Goal: Task Accomplishment & Management: Use online tool/utility

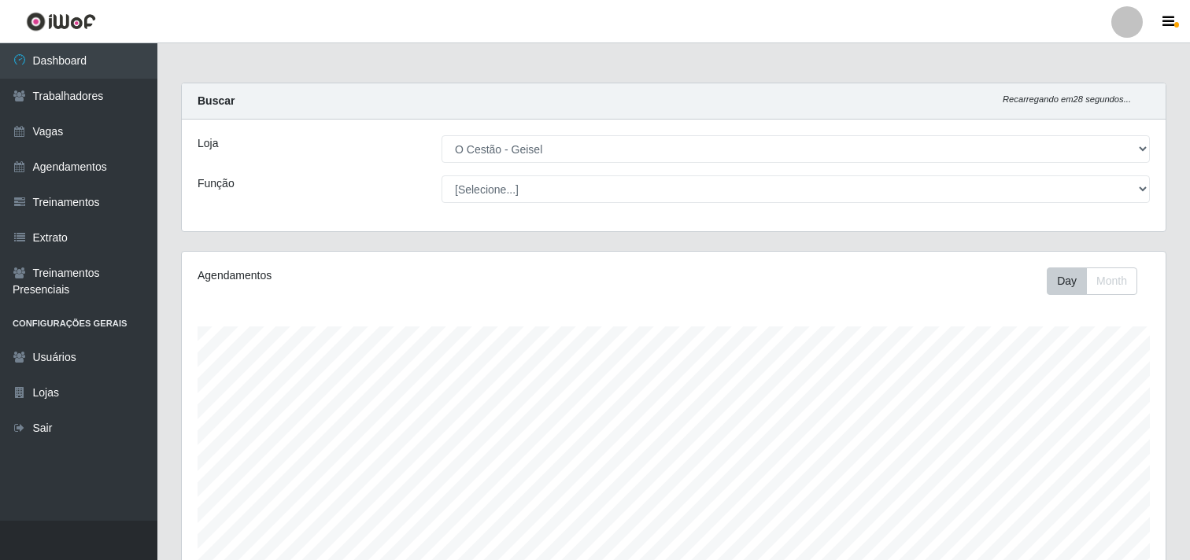
select select "224"
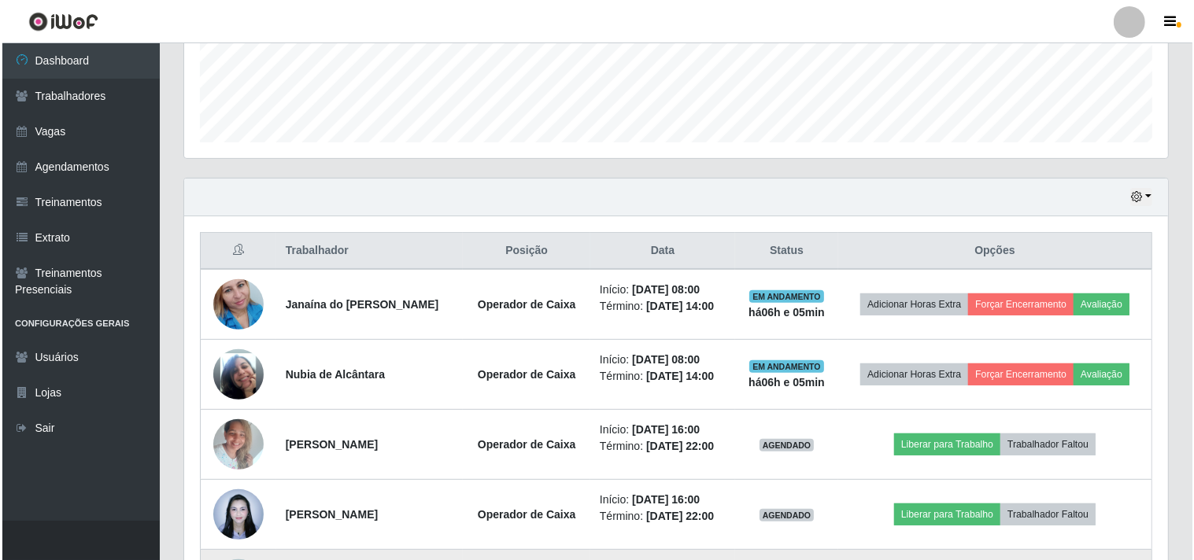
scroll to position [625, 0]
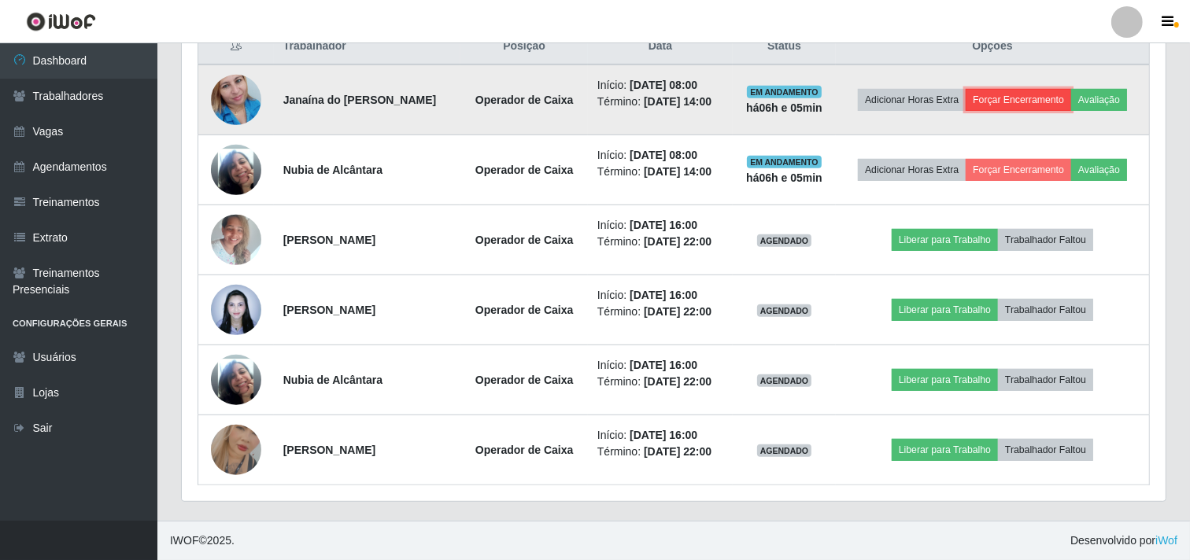
click at [1007, 93] on button "Forçar Encerramento" at bounding box center [1017, 100] width 105 height 22
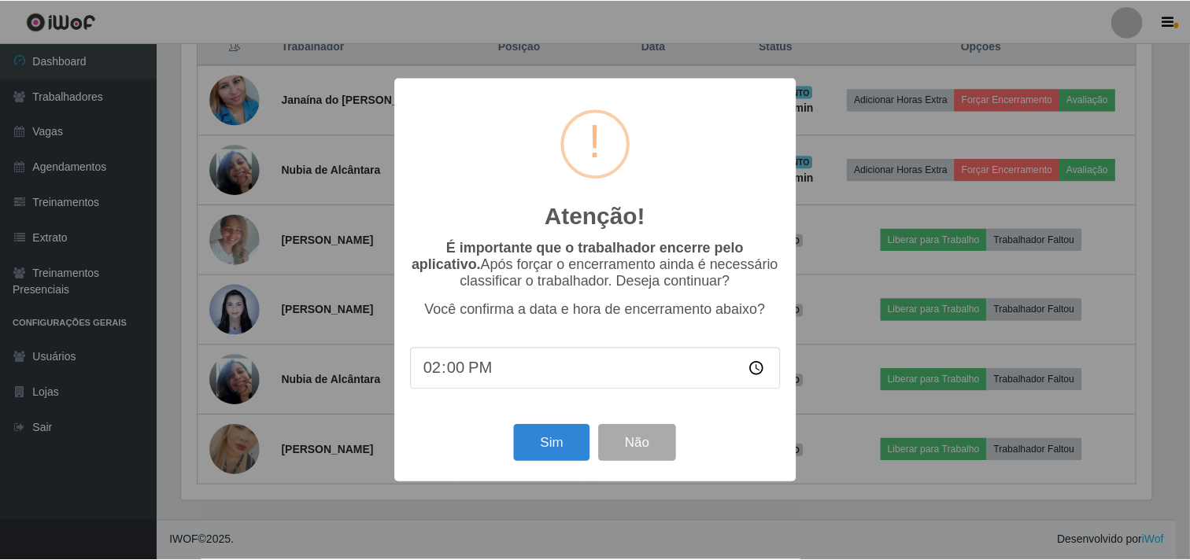
scroll to position [326, 973]
click at [553, 452] on button "Sim" at bounding box center [553, 443] width 76 height 37
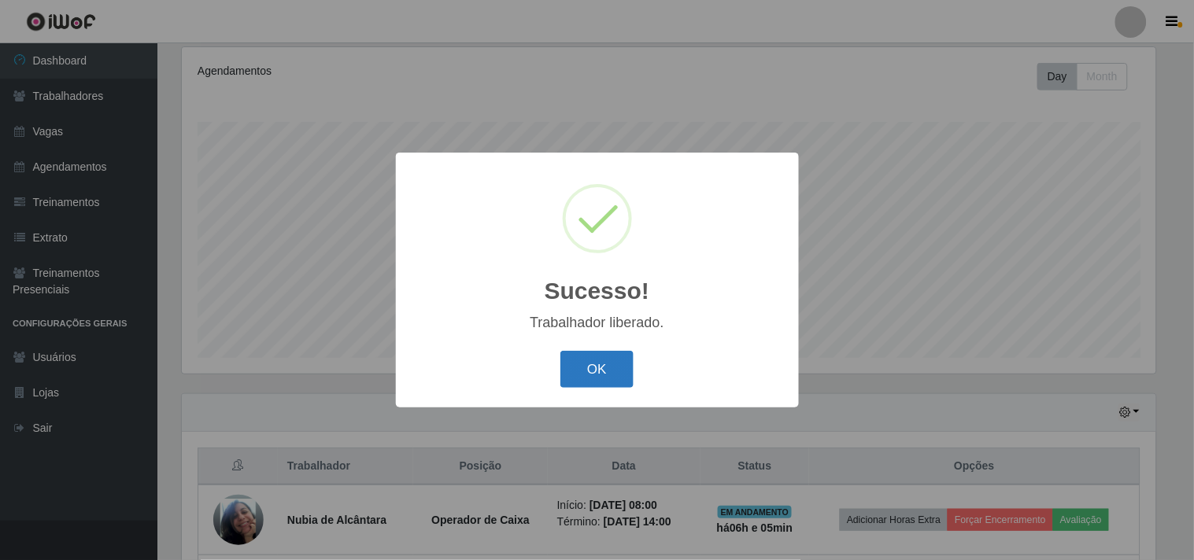
click at [614, 367] on button "OK" at bounding box center [596, 369] width 73 height 37
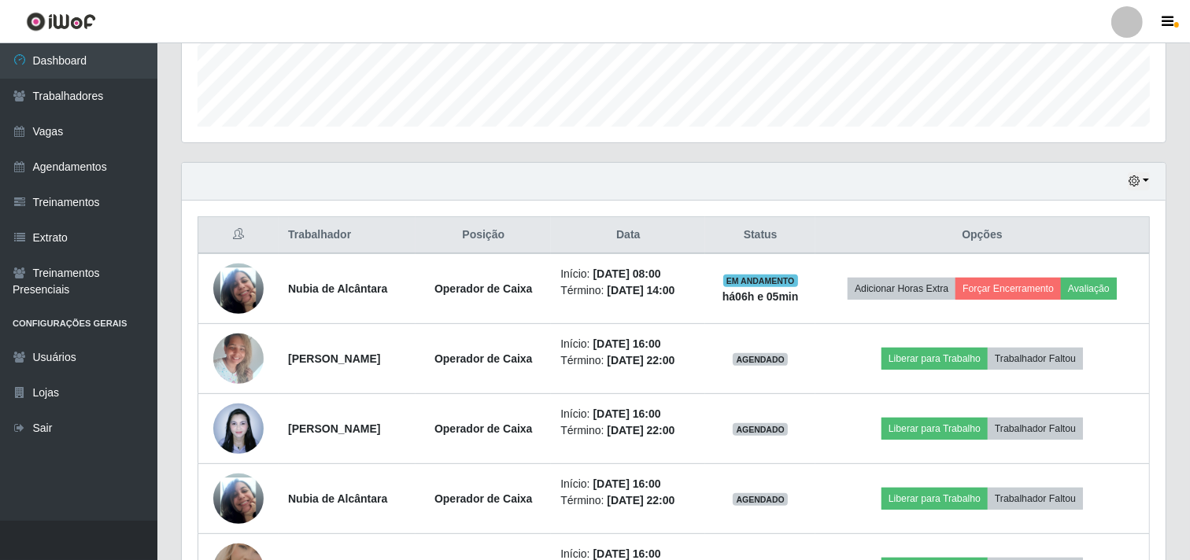
scroll to position [467, 0]
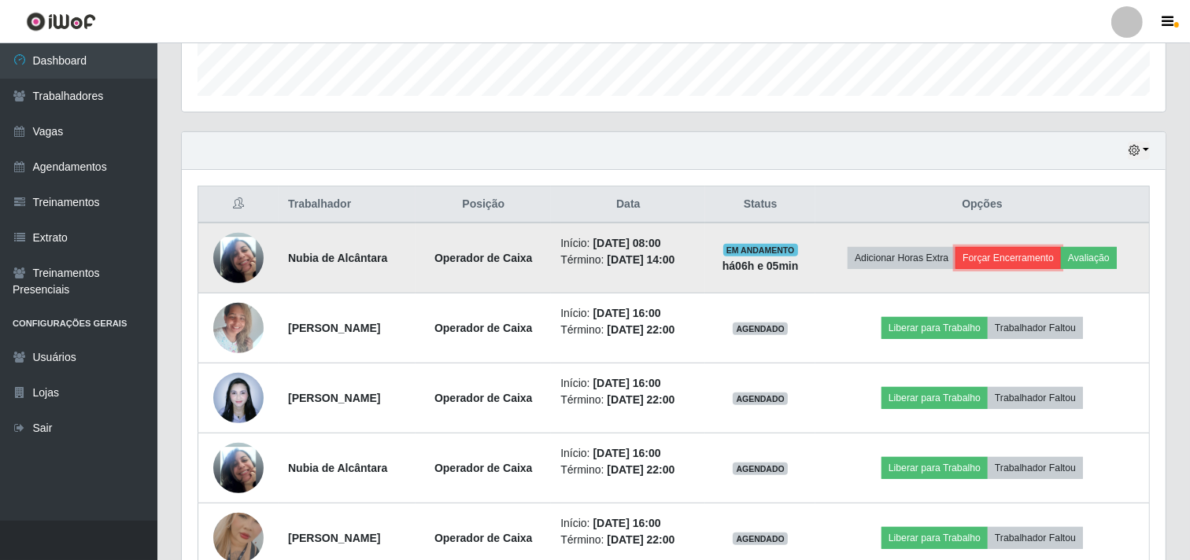
click at [1051, 252] on button "Forçar Encerramento" at bounding box center [1007, 258] width 105 height 22
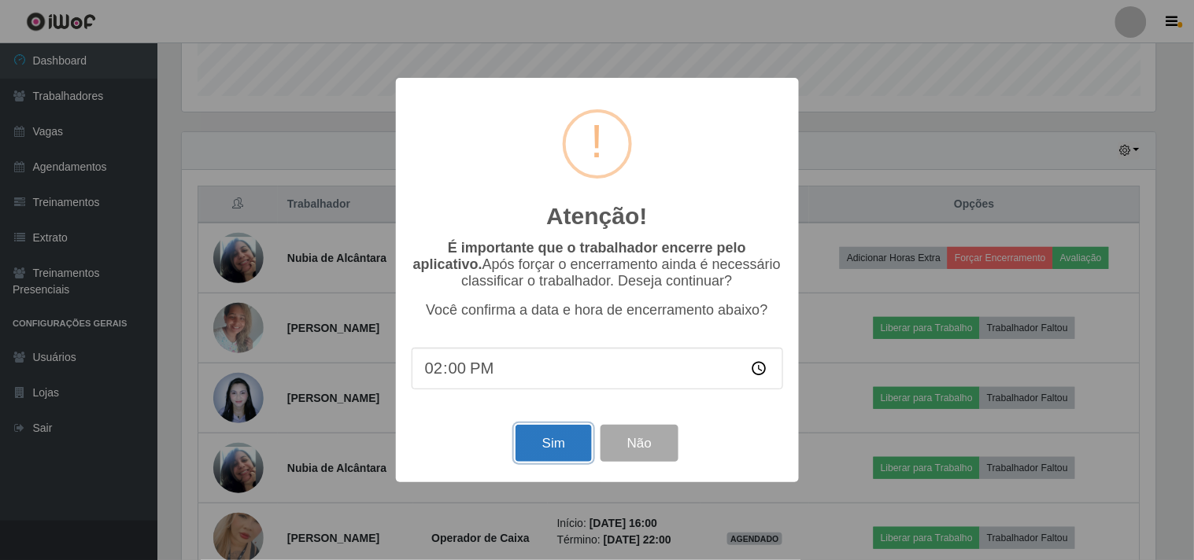
click at [566, 445] on button "Sim" at bounding box center [553, 443] width 76 height 37
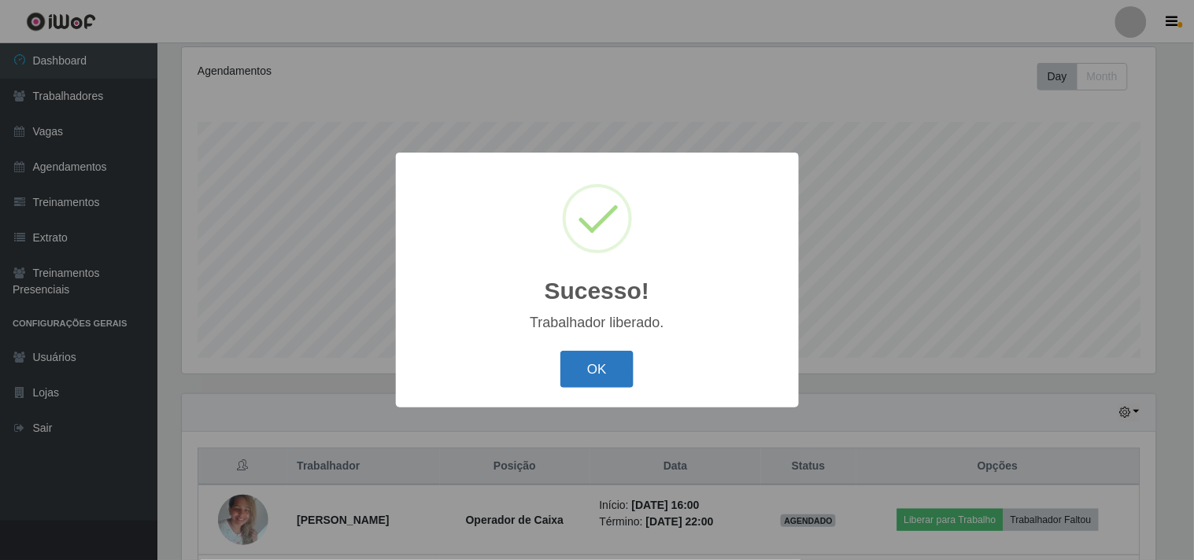
click at [614, 356] on button "OK" at bounding box center [596, 369] width 73 height 37
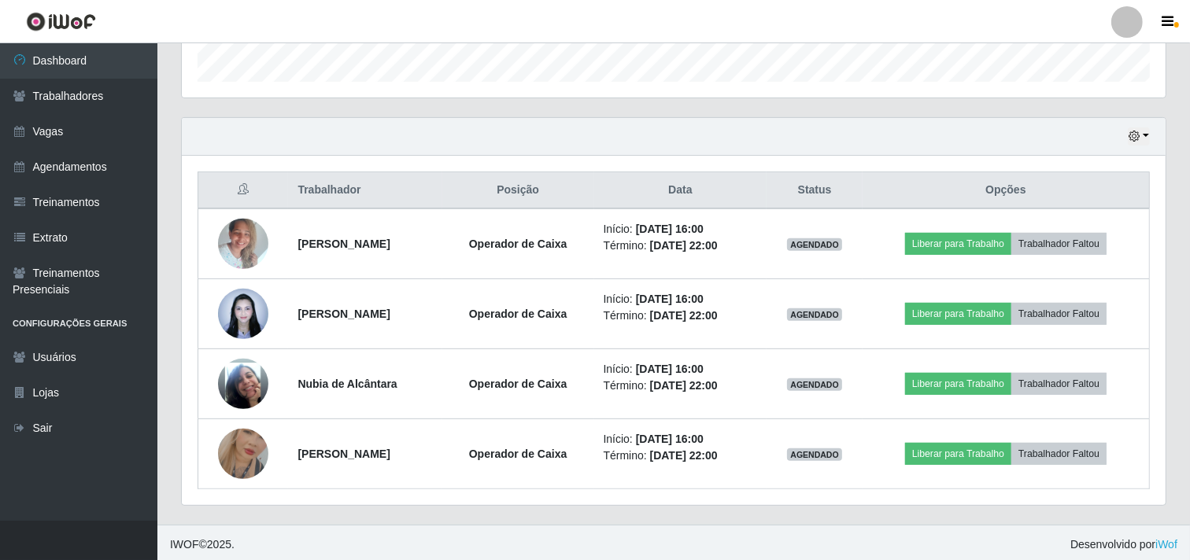
scroll to position [485, 0]
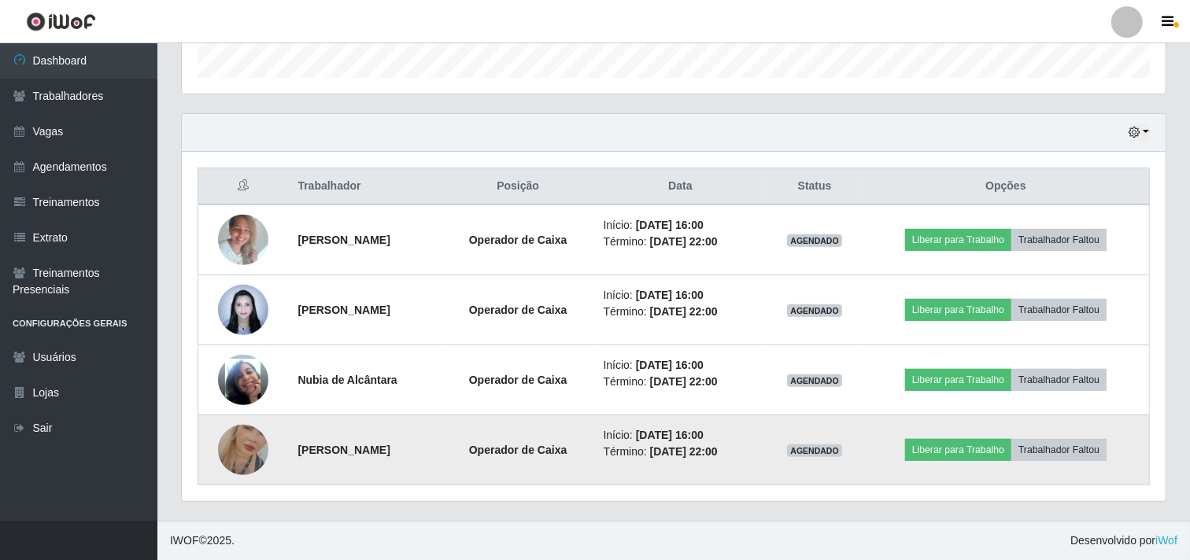
click at [249, 445] on img at bounding box center [243, 450] width 50 height 90
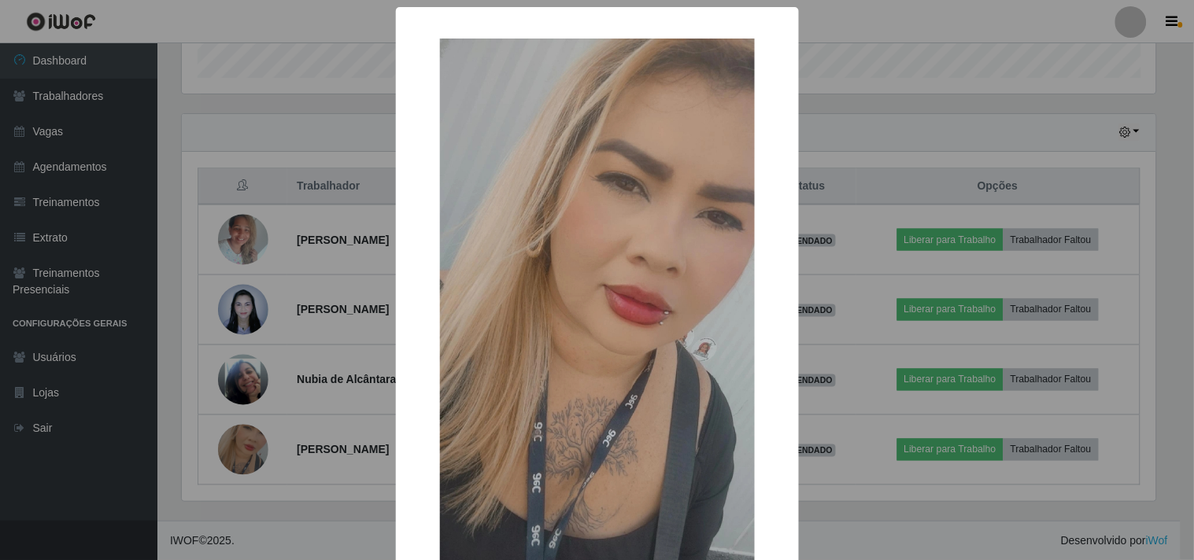
click at [246, 445] on div "× OK Cancel" at bounding box center [597, 280] width 1194 height 560
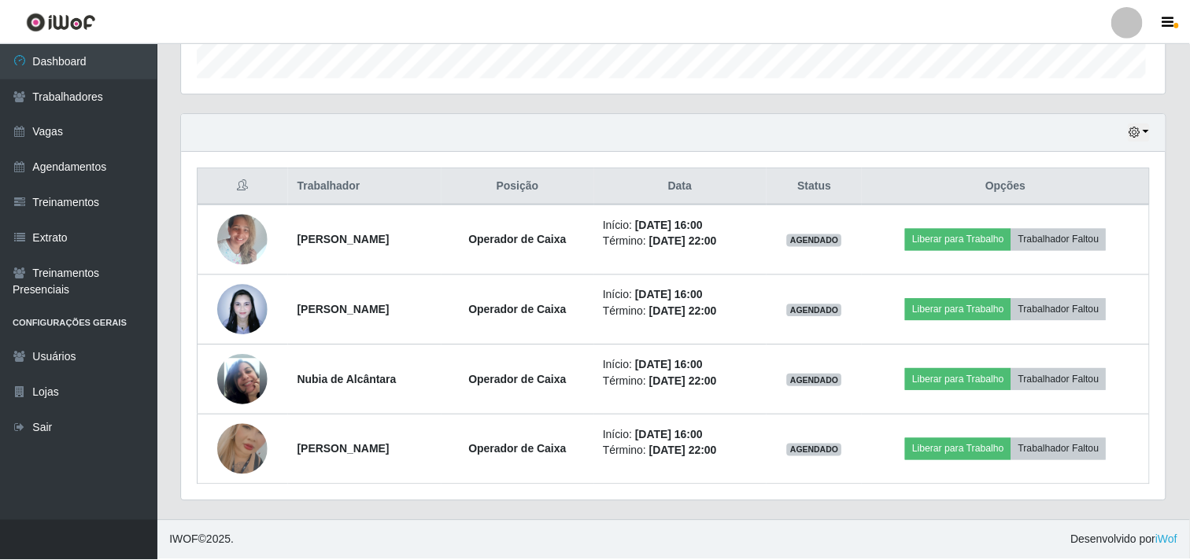
scroll to position [326, 983]
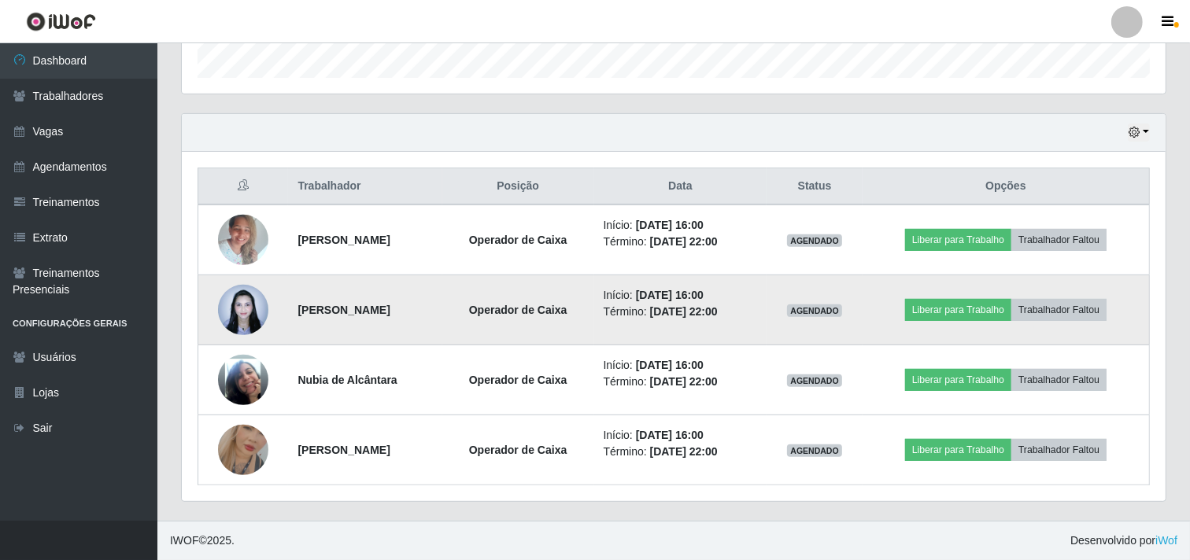
click at [247, 309] on img at bounding box center [243, 309] width 50 height 67
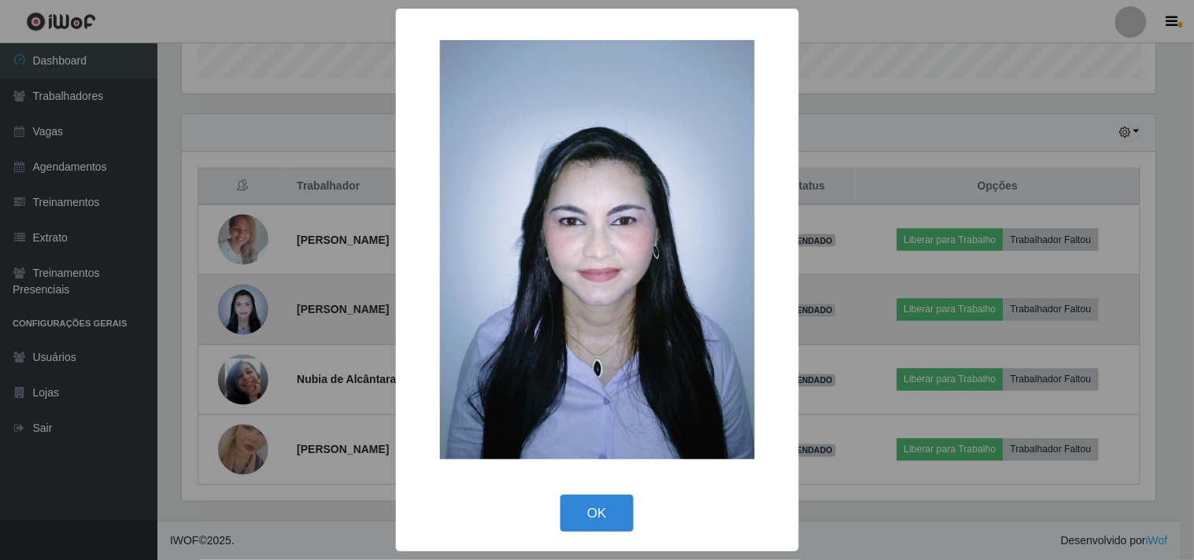
click at [247, 309] on div "× OK Cancel" at bounding box center [597, 280] width 1194 height 560
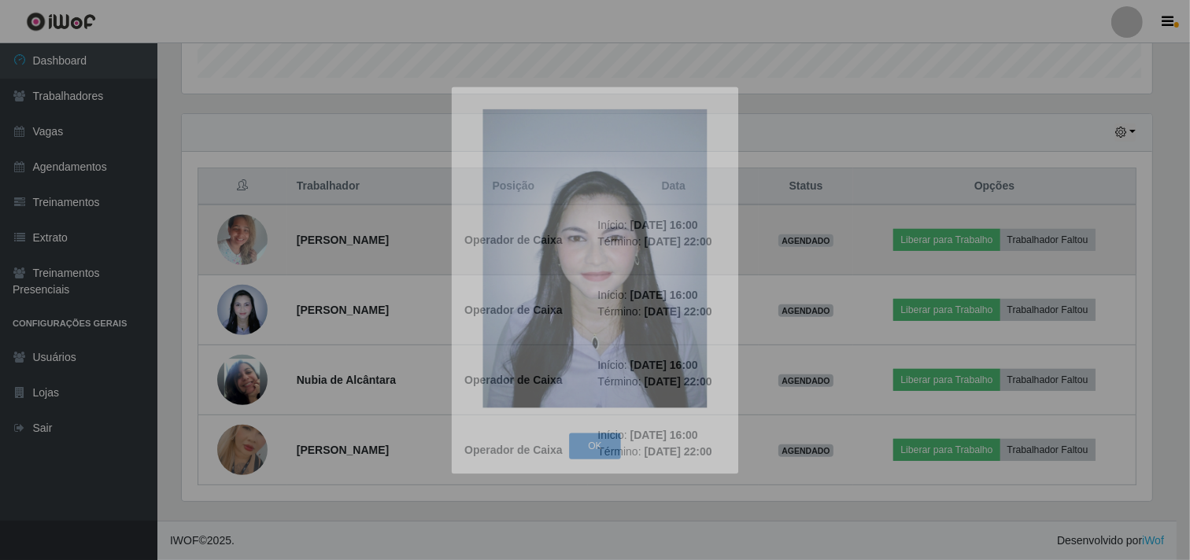
scroll to position [326, 983]
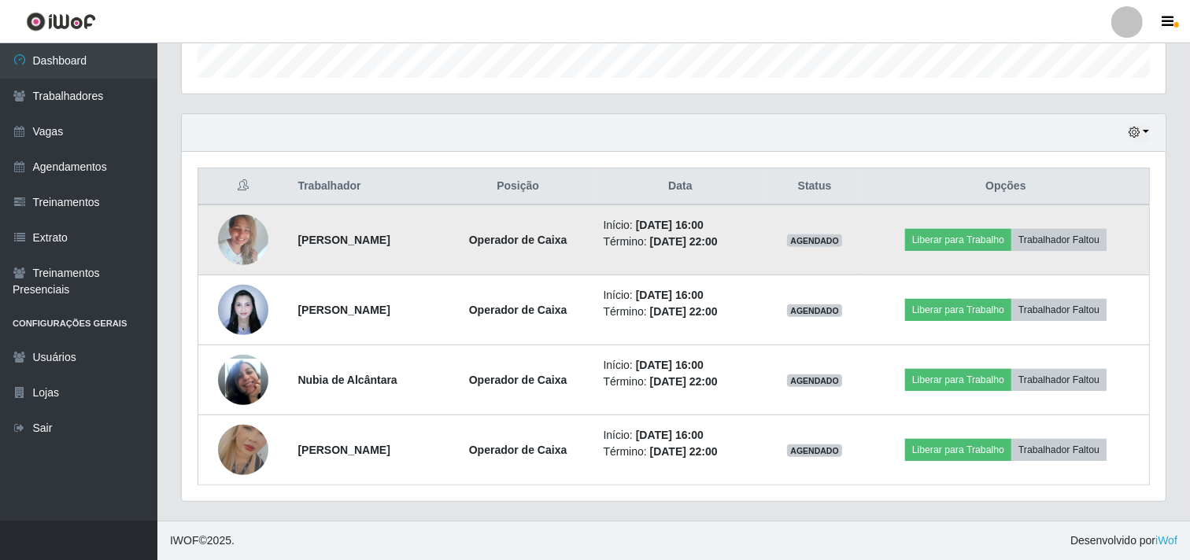
click at [242, 226] on img at bounding box center [243, 239] width 50 height 67
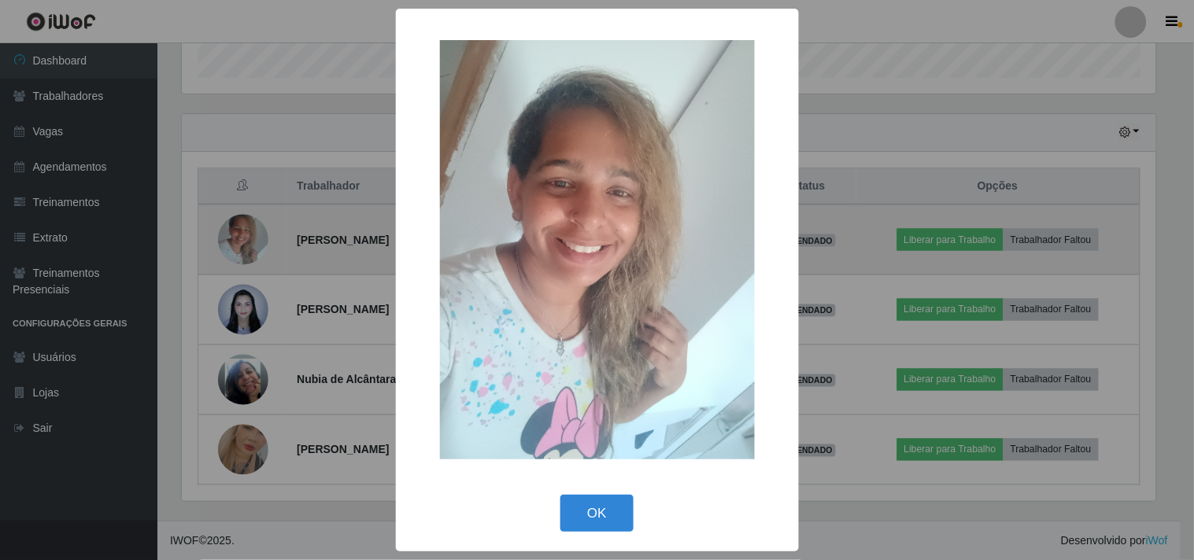
click at [242, 226] on div "× OK Cancel" at bounding box center [597, 280] width 1194 height 560
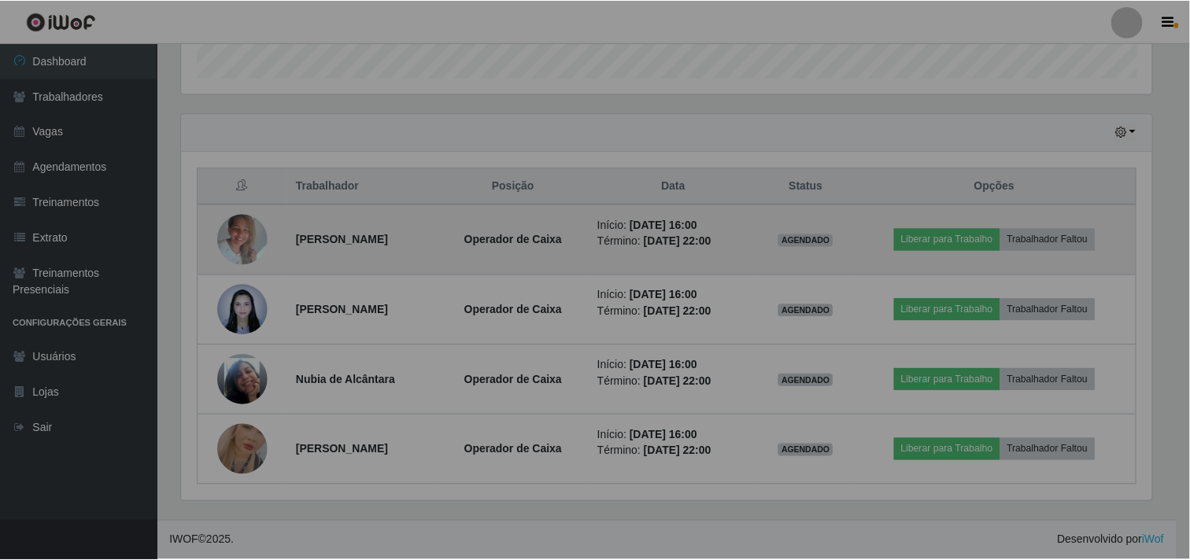
scroll to position [326, 983]
